Goal: Complete application form

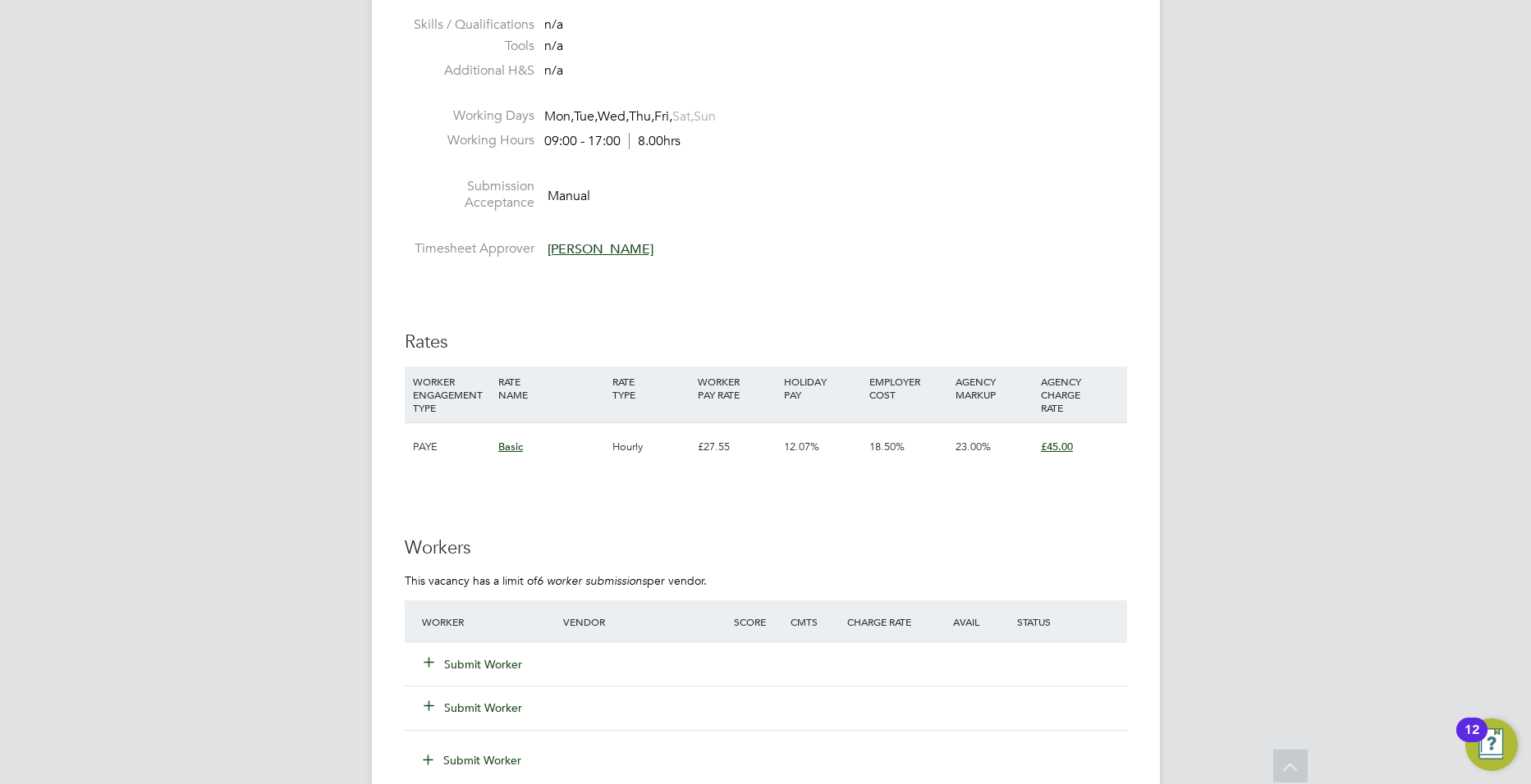
scroll to position [2225, 0]
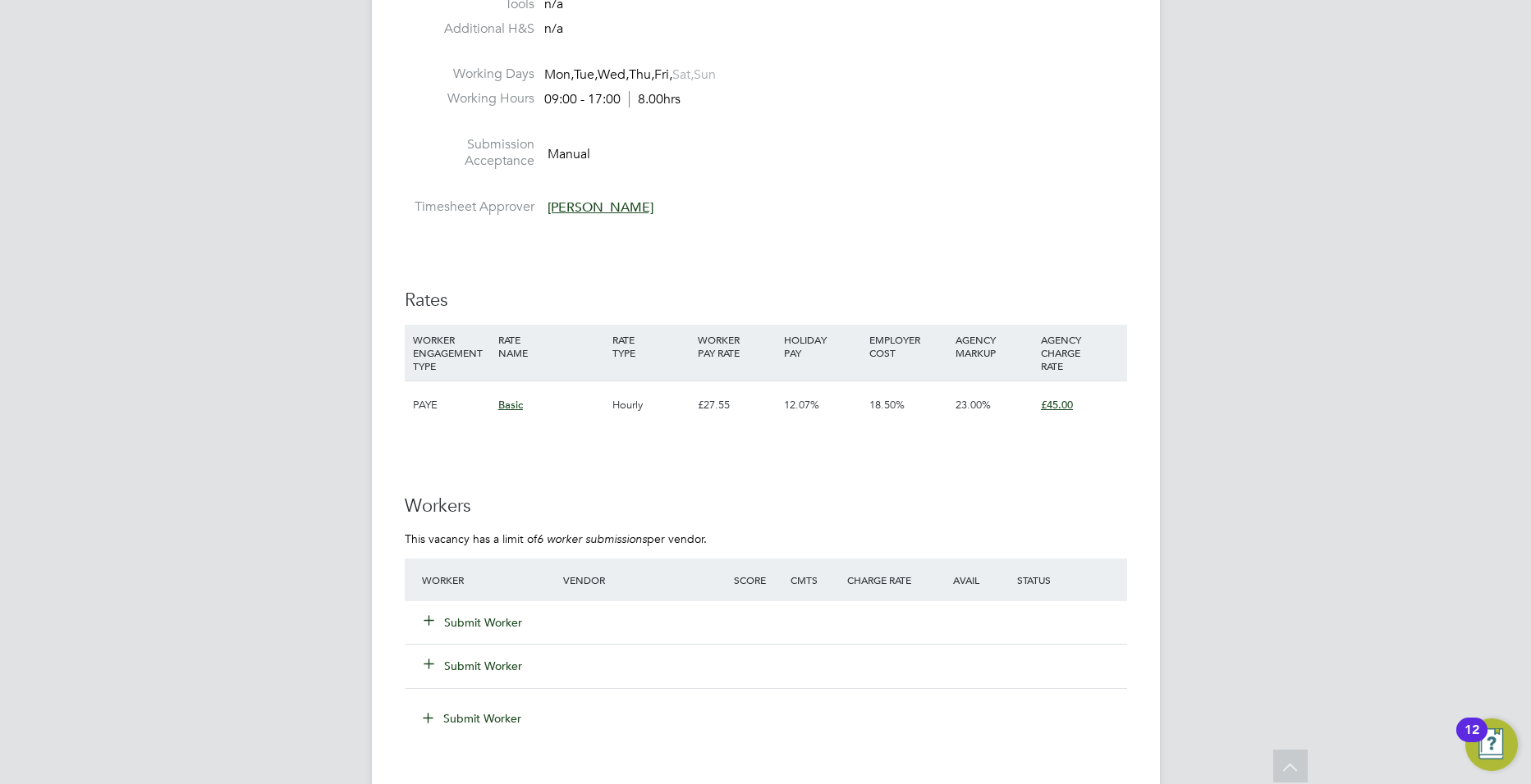
click at [496, 632] on div "Submit Worker" at bounding box center [502, 623] width 170 height 30
click at [498, 620] on button "Submit Worker" at bounding box center [473, 623] width 98 height 16
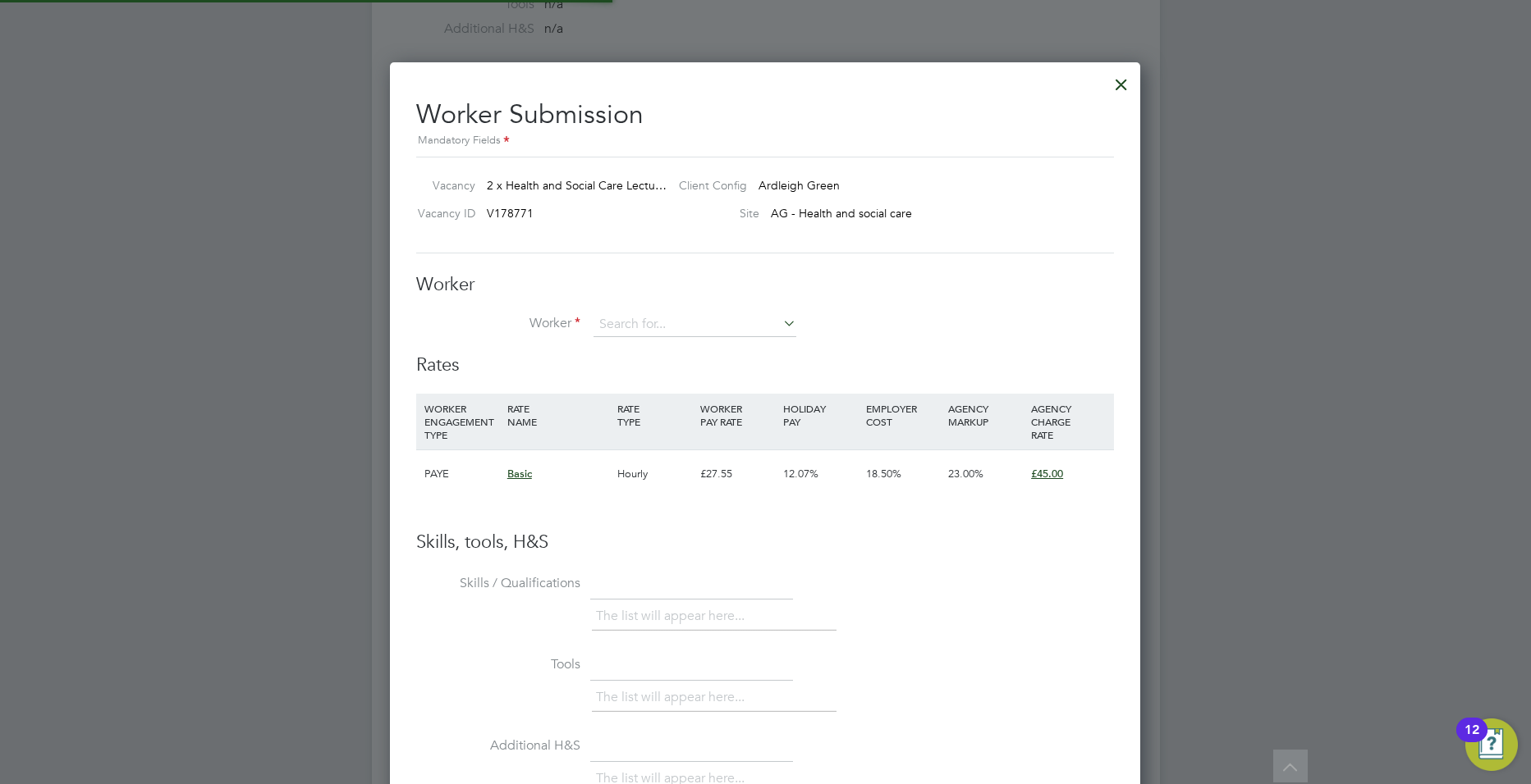
scroll to position [996, 751]
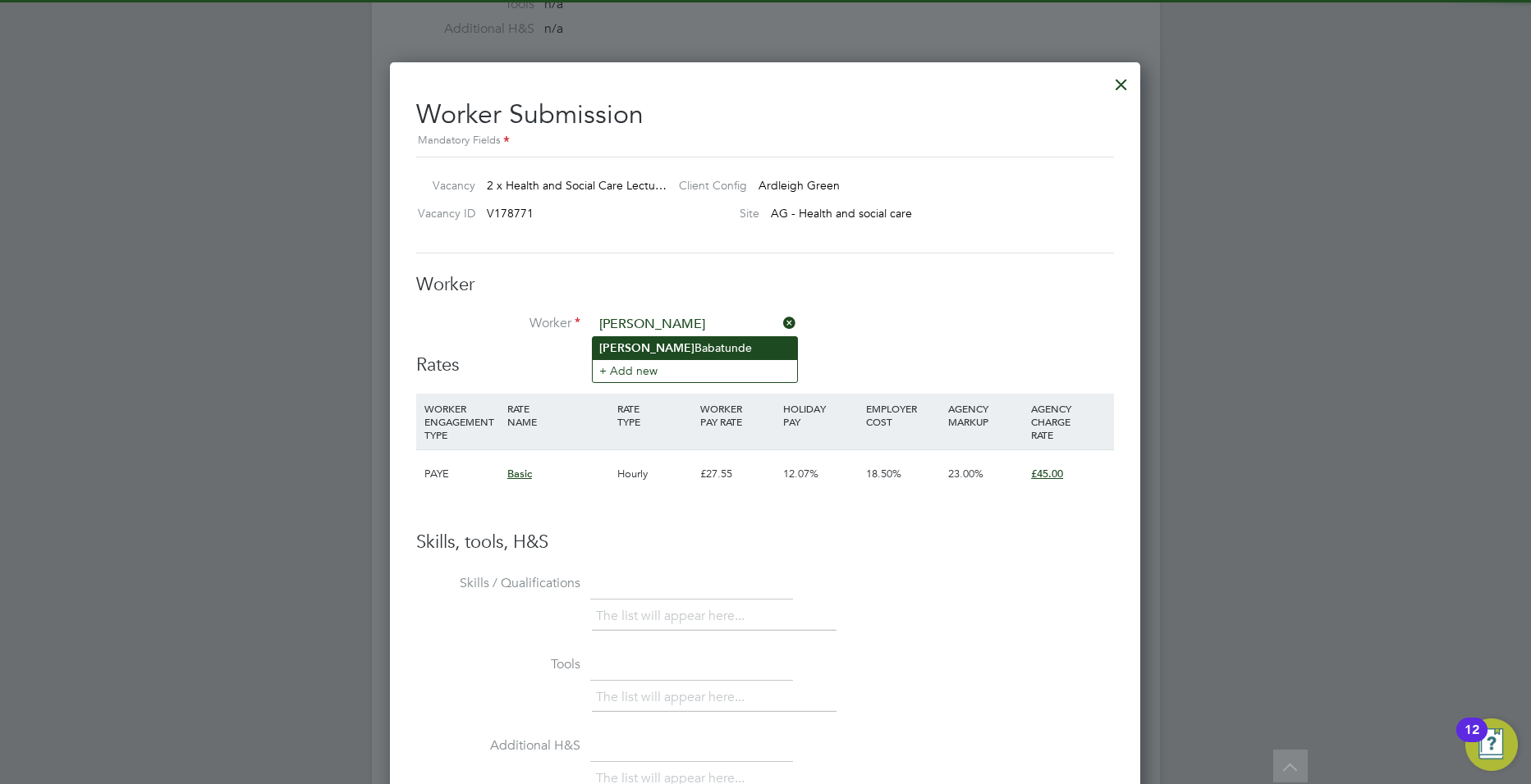
click at [633, 337] on li "[PERSON_NAME]" at bounding box center [695, 348] width 204 height 22
type input "[PERSON_NAME]"
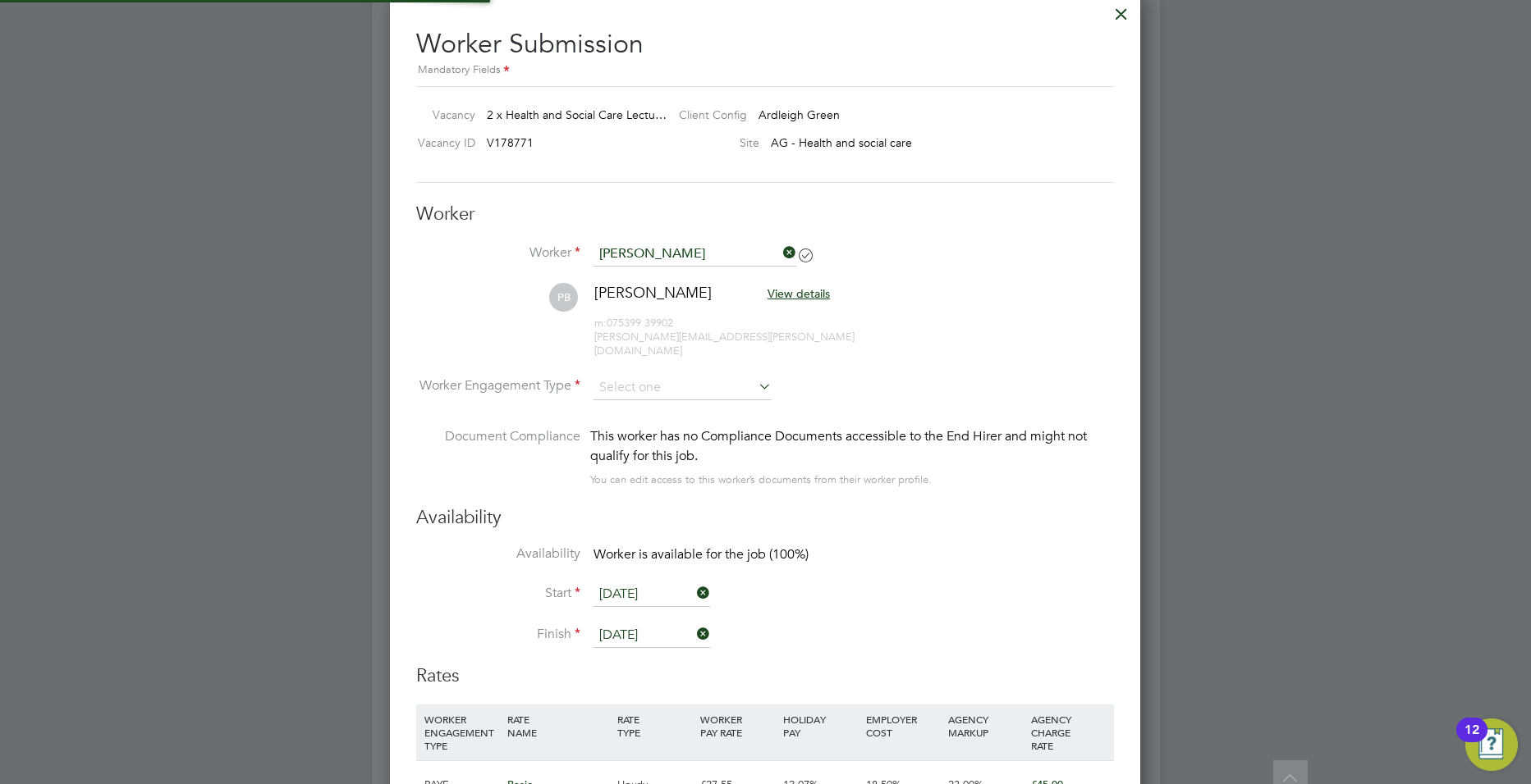
scroll to position [2636, 0]
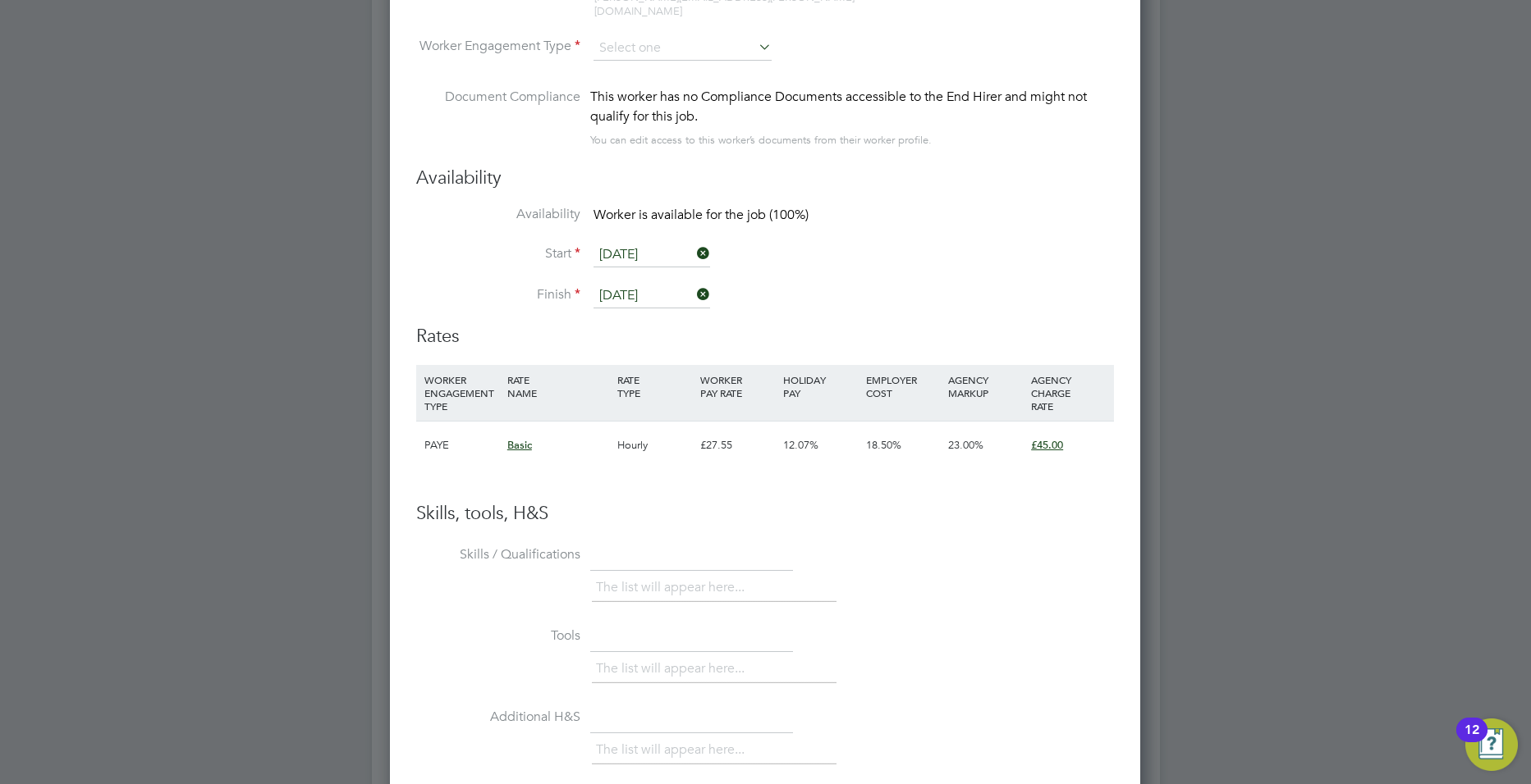
click at [631, 49] on li "Worker Engagement Type" at bounding box center [765, 61] width 698 height 51
click at [631, 38] on input at bounding box center [683, 48] width 178 height 25
click at [640, 59] on li "Contract" at bounding box center [683, 56] width 179 height 21
type input "Contract"
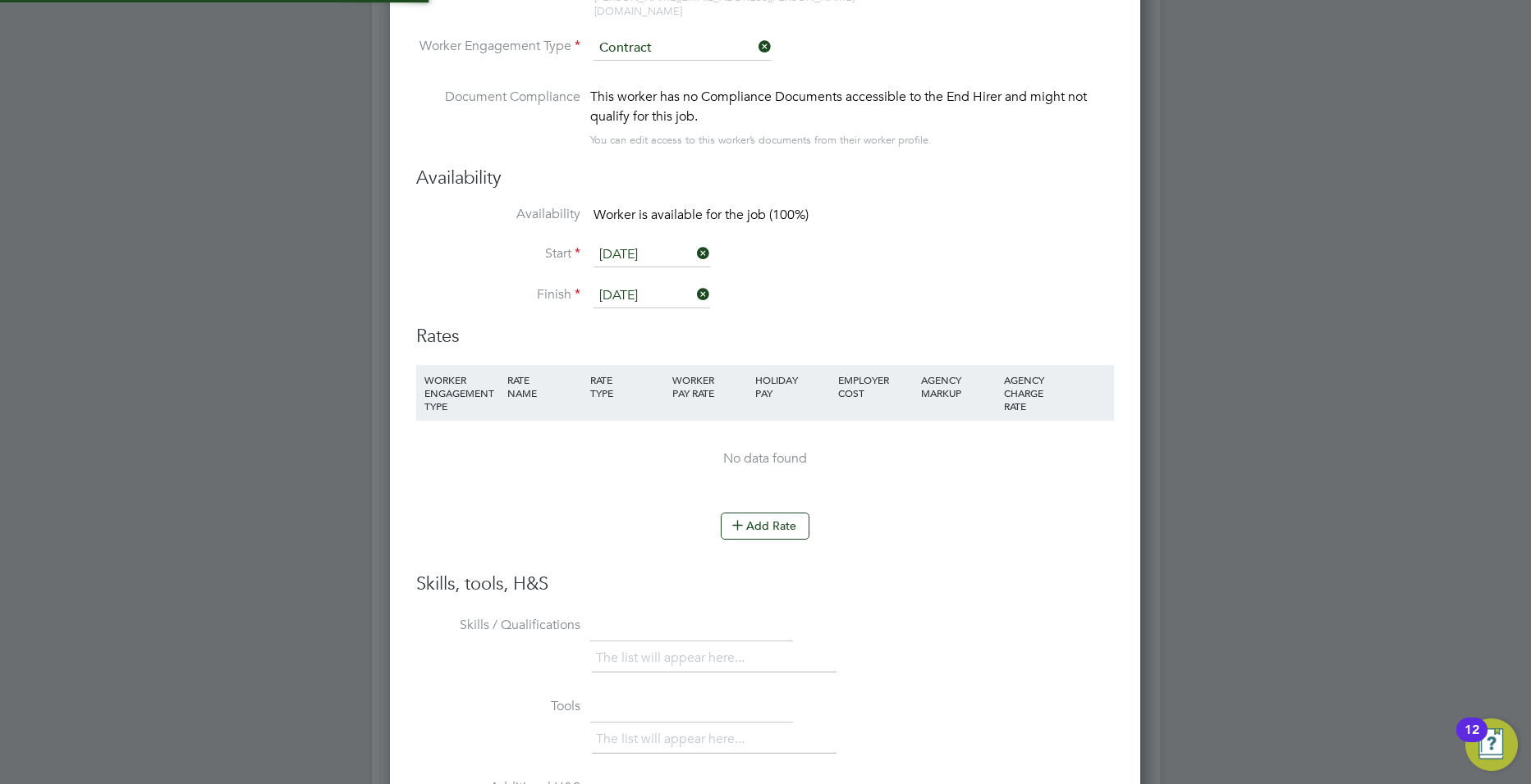
scroll to position [0, 0]
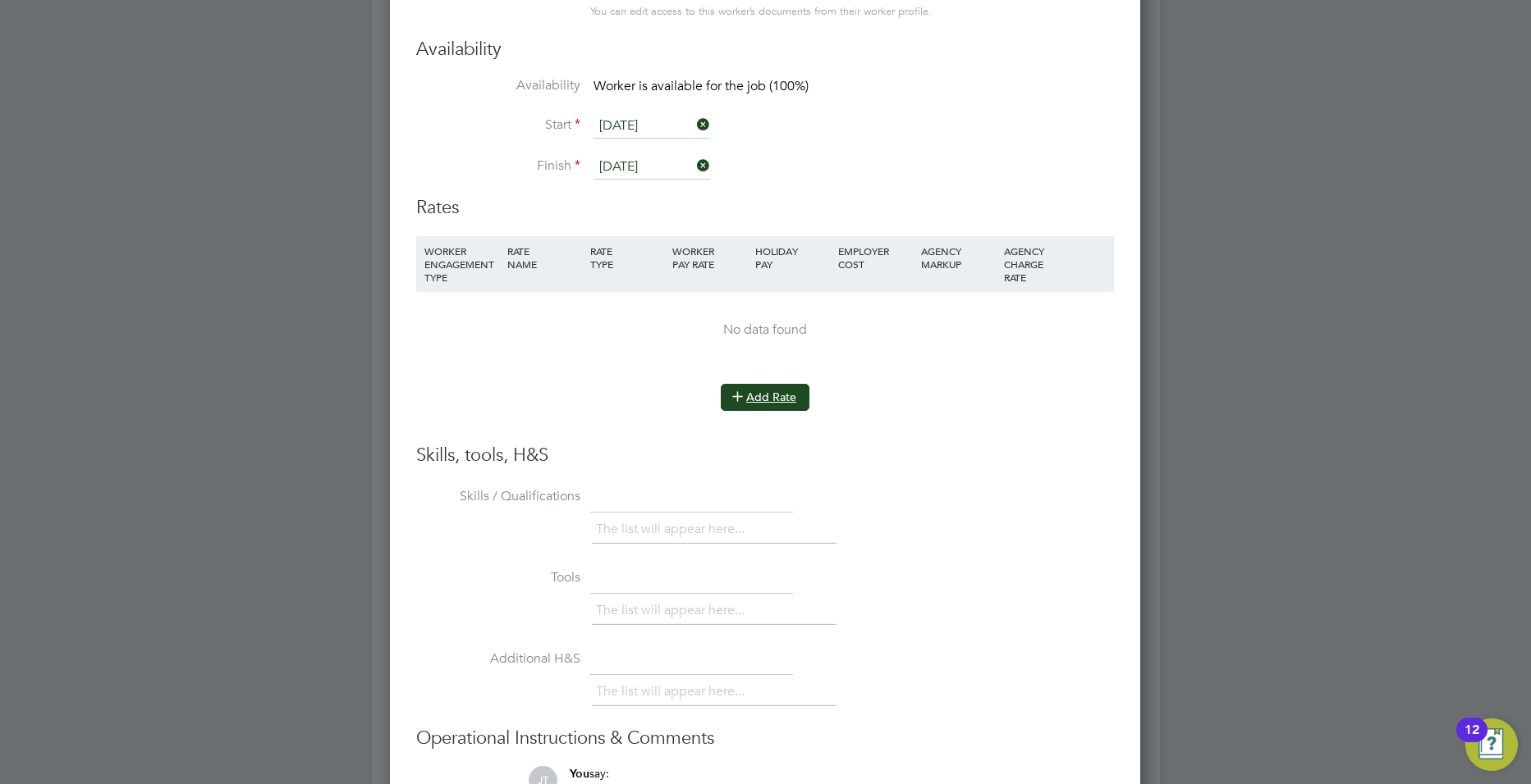
click at [759, 384] on button "Add Rate" at bounding box center [765, 397] width 89 height 26
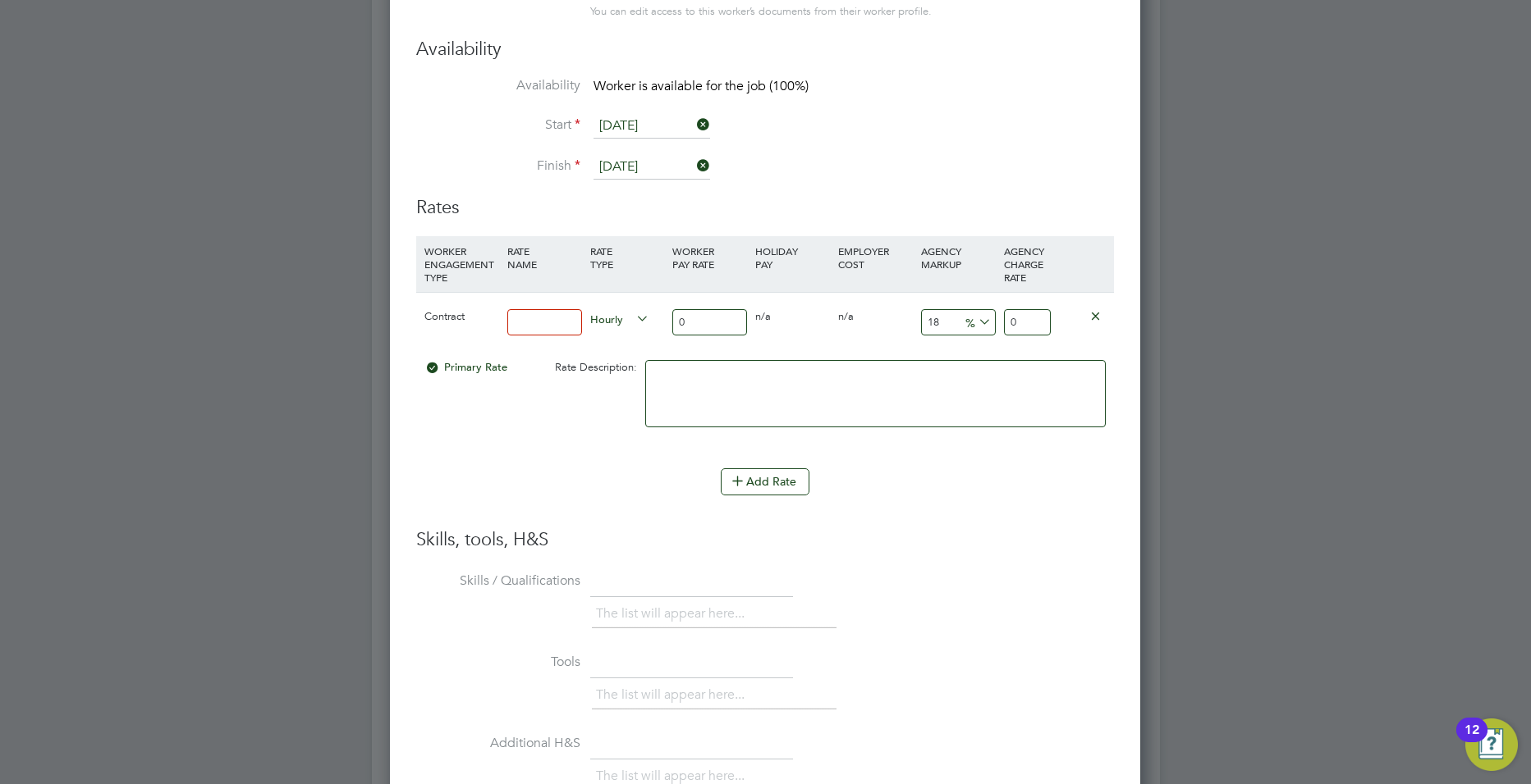
click at [548, 311] on input at bounding box center [544, 323] width 74 height 27
type input "basic"
click at [698, 313] on input "0" at bounding box center [709, 323] width 74 height 27
type input "4"
type input "4.72"
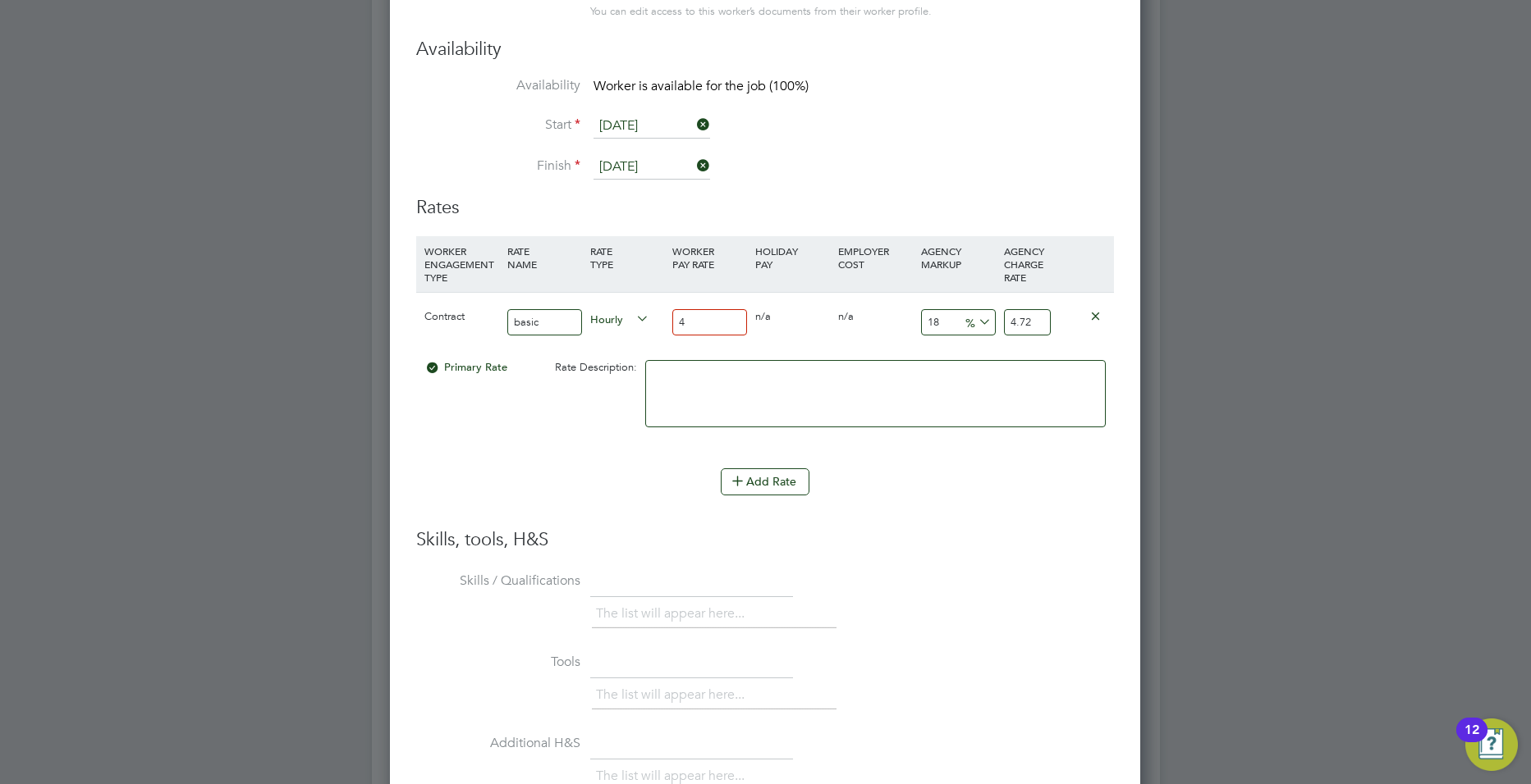
type input "40"
type input "47.2"
type input "40"
click at [937, 309] on input "18" at bounding box center [958, 323] width 74 height 27
type input "1"
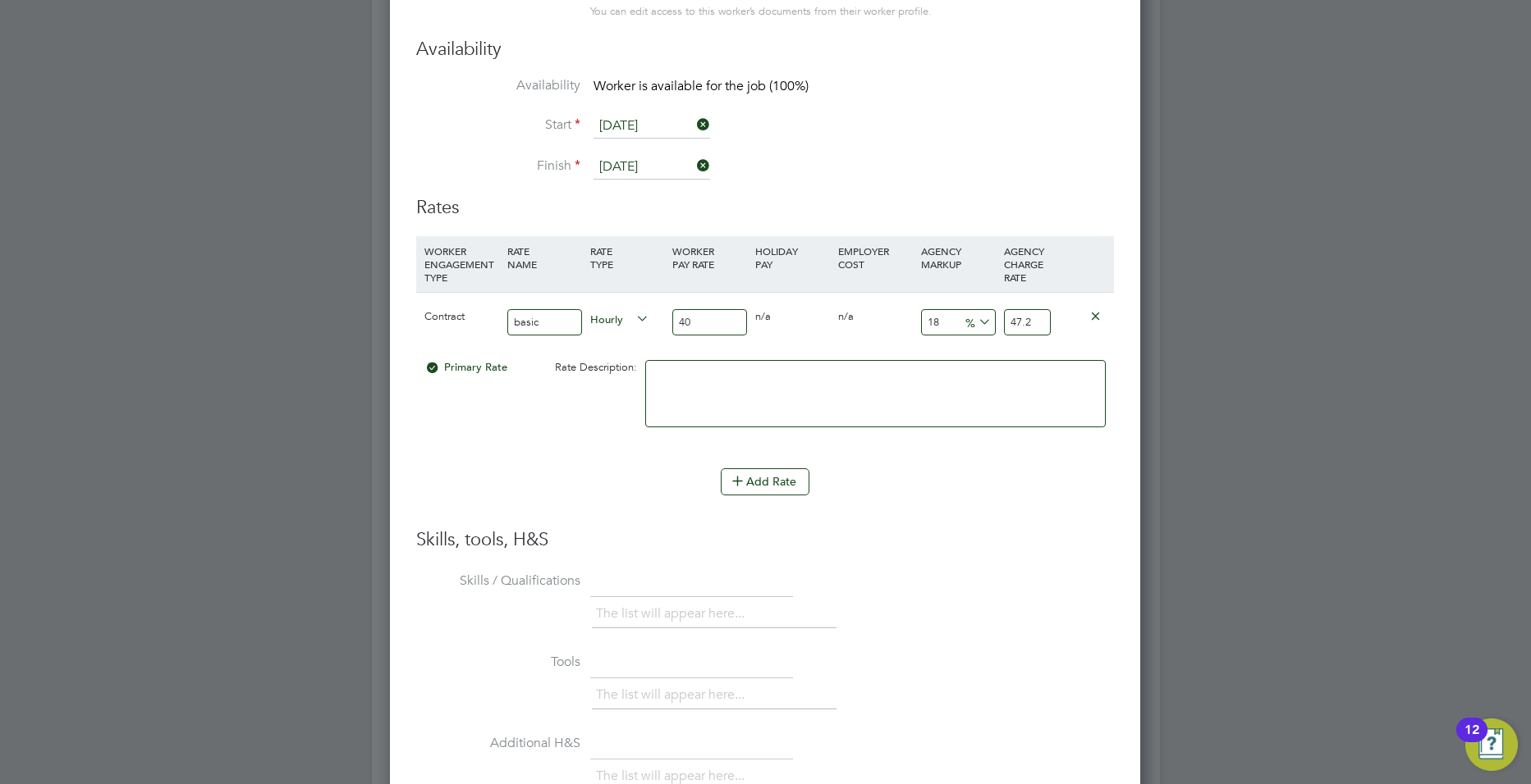
type input "40.4"
type input "2"
type input "40.8"
type input "23"
type input "49.2"
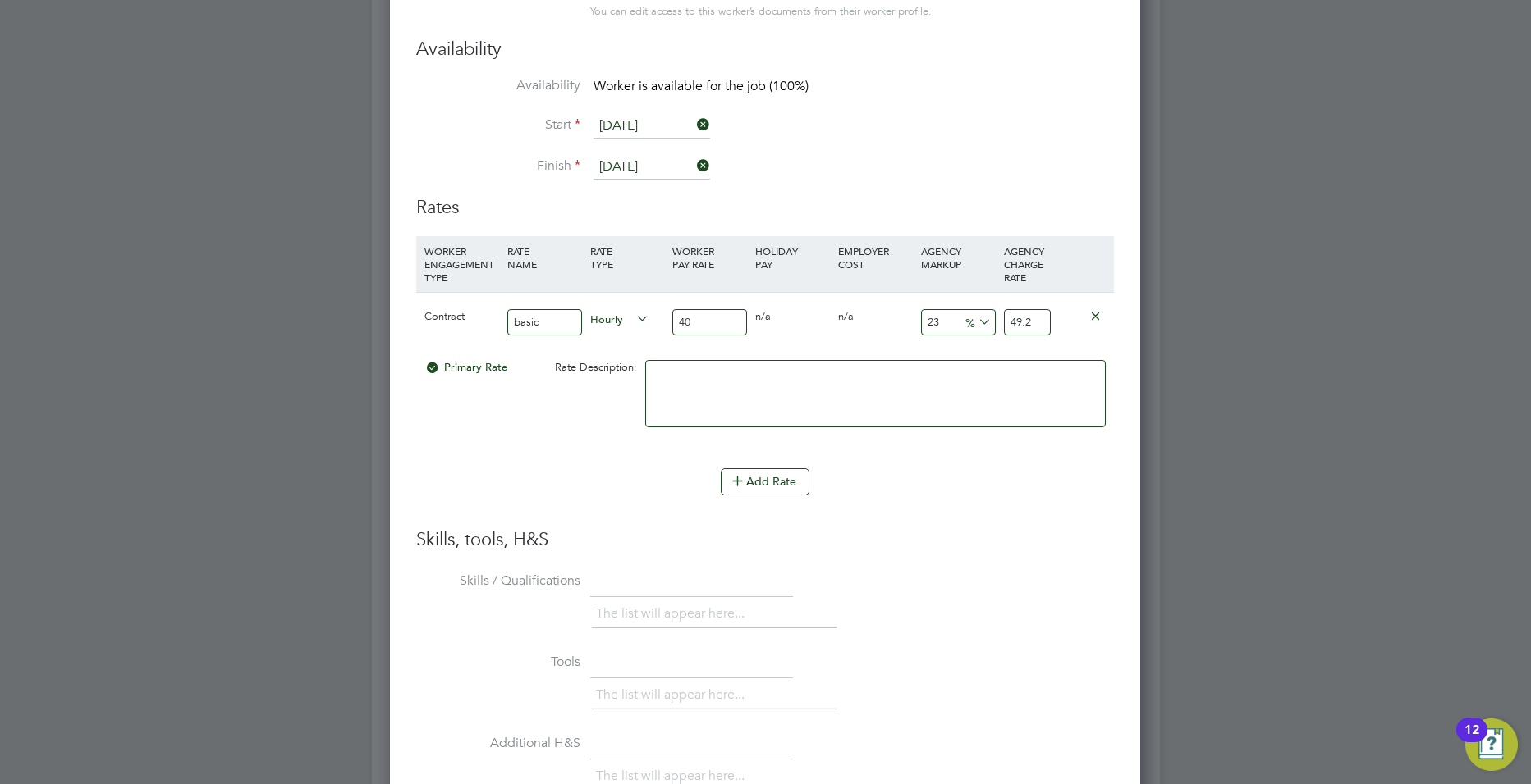
type input "23"
click at [979, 448] on li "WORKER ENGAGEMENT TYPE RATE NAME RATE TYPE WORKER PAY RATE HOLIDAY PAY EMPLOYER…" at bounding box center [765, 353] width 698 height 233
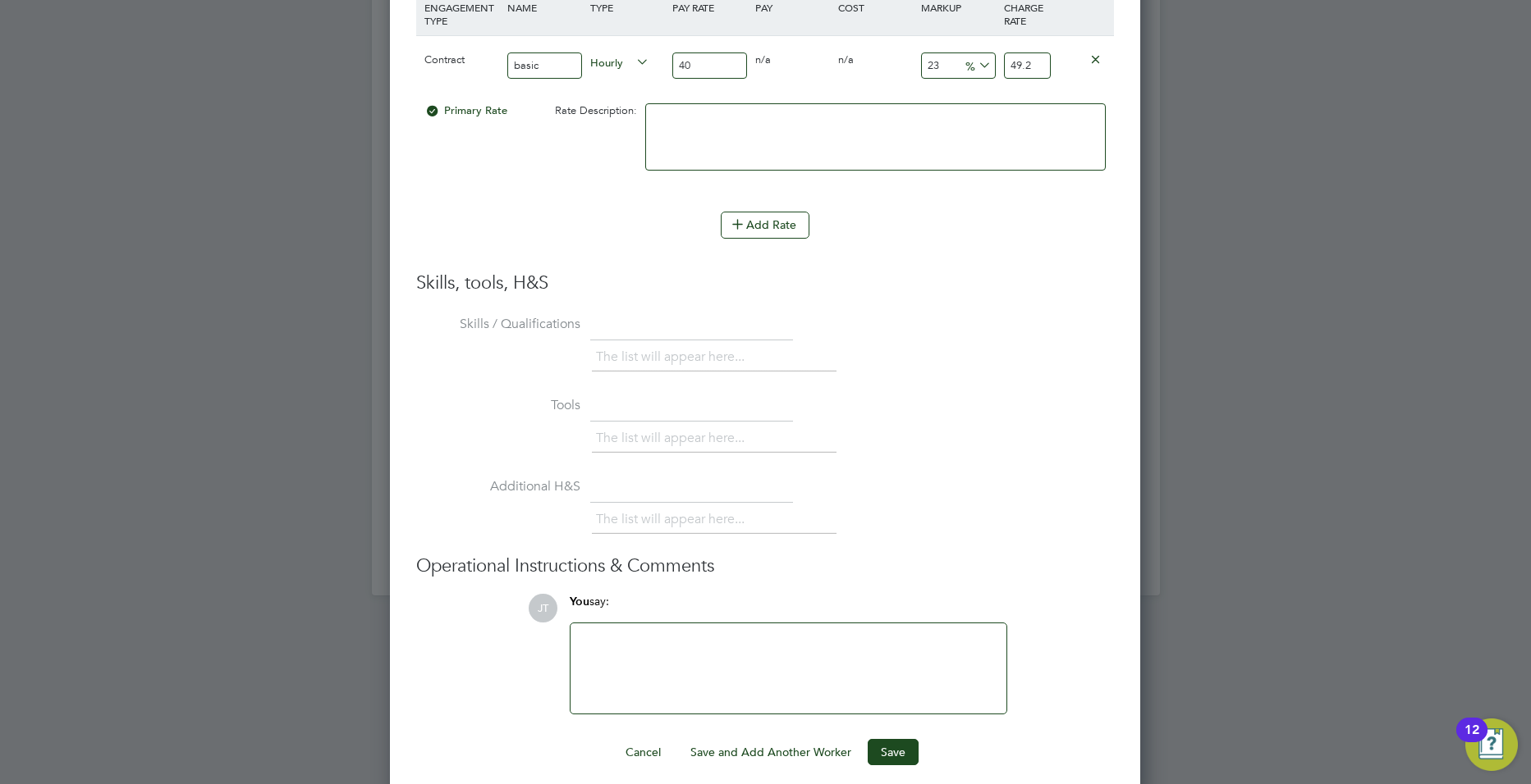
click at [691, 647] on div at bounding box center [788, 669] width 416 height 71
click at [992, 634] on div "hunter education standard term and conditions apply. [PERSON_NAME] does not acc…" at bounding box center [788, 669] width 416 height 71
click at [893, 740] on button "Save" at bounding box center [893, 752] width 51 height 26
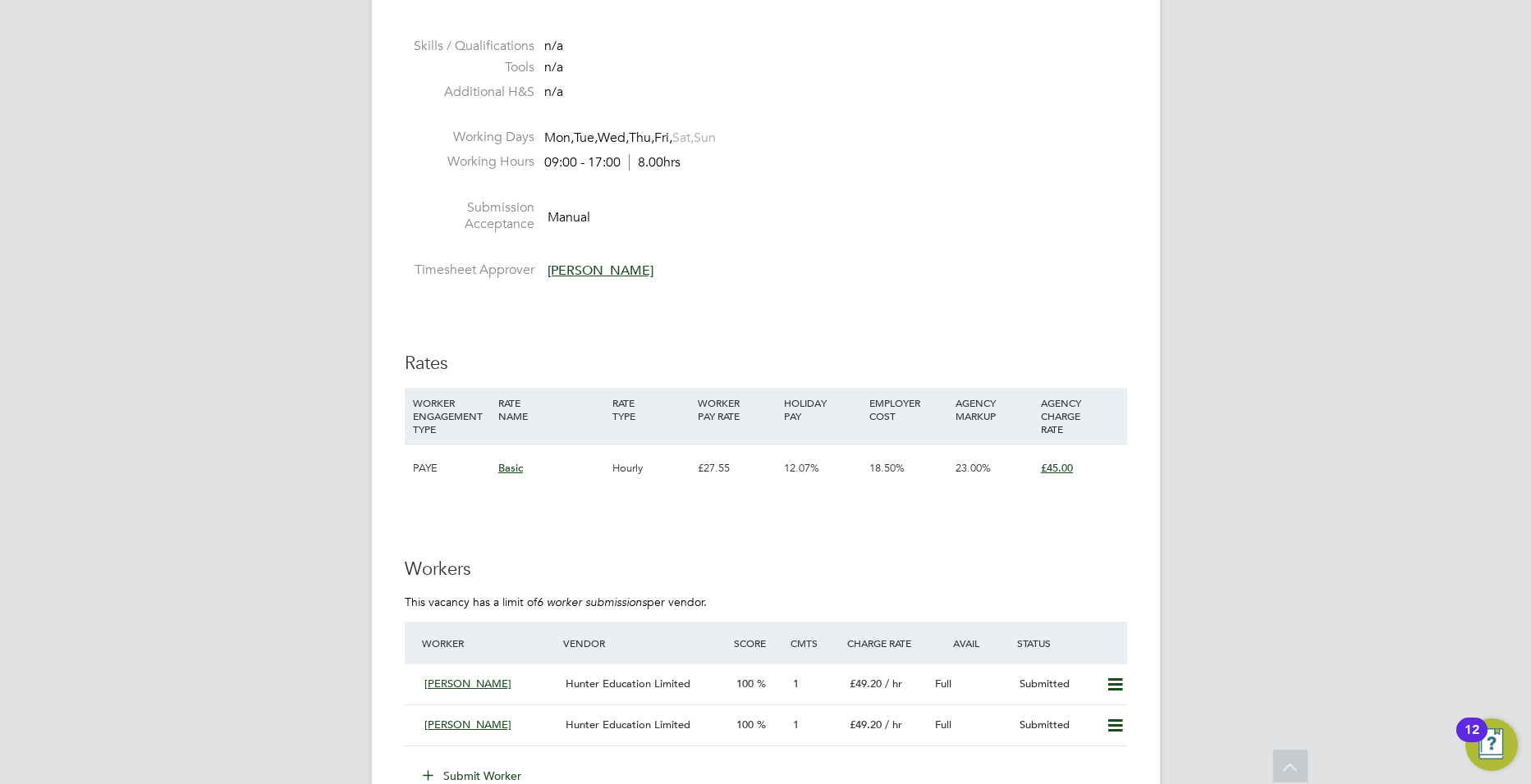
scroll to position [1797, 0]
